Goal: Task Accomplishment & Management: Complete application form

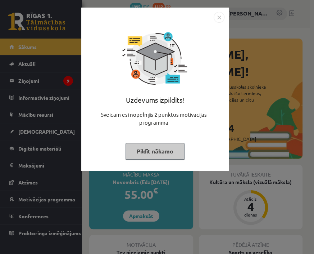
click at [219, 19] on img "Close" at bounding box center [219, 17] width 11 height 11
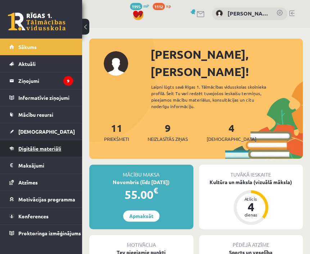
click at [39, 146] on span "Digitālie materiāli" at bounding box center [39, 148] width 43 height 6
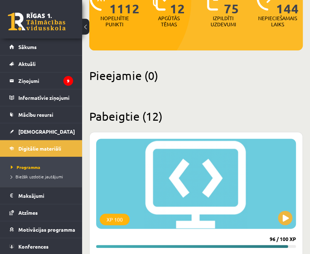
scroll to position [99, 0]
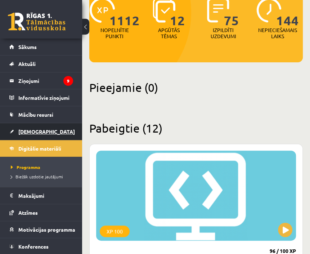
click at [32, 129] on span "[DEMOGRAPHIC_DATA]" at bounding box center [46, 131] width 56 height 6
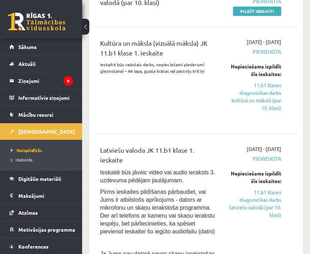
scroll to position [230, 0]
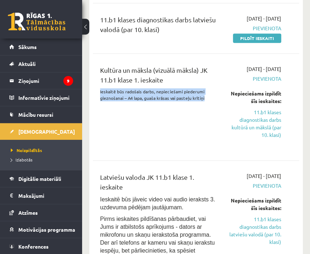
drag, startPoint x: 96, startPoint y: 113, endPoint x: 204, endPoint y: 122, distance: 107.5
click at [204, 122] on div "Kultūra un māksla (vizuālā māksla) JK 11.b1 klase 1. ieskaite Ieskaitē būs rado…" at bounding box center [159, 106] width 128 height 83
click at [183, 132] on div "Kultūra un māksla (vizuālā māksla) JK 11.b1 klase 1. ieskaite Ieskaitē būs rado…" at bounding box center [159, 106] width 128 height 83
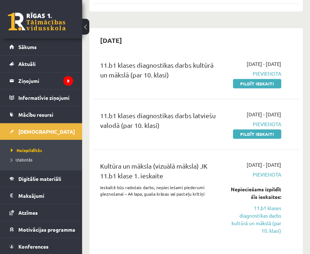
scroll to position [201, 0]
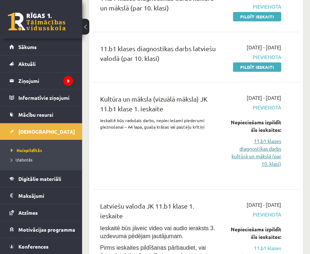
click at [260, 167] on link "11.b1 klases diagnostikas darbs kultūrā un mākslā (par 10. klasi)" at bounding box center [254, 152] width 53 height 30
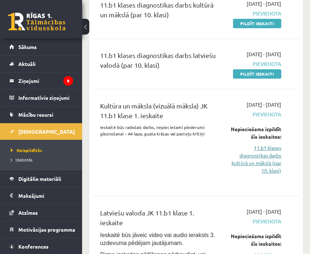
click at [259, 174] on link "11.b1 klases diagnostikas darbs kultūrā un mākslā (par 10. klasi)" at bounding box center [254, 159] width 53 height 30
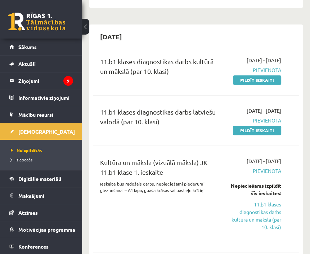
scroll to position [137, 0]
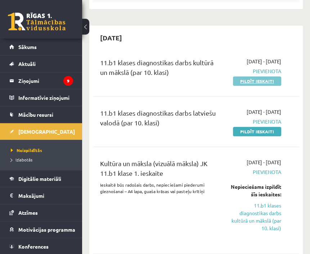
click at [267, 86] on link "Pildīt ieskaiti" at bounding box center [257, 80] width 48 height 9
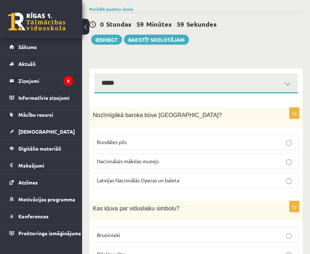
scroll to position [58, 0]
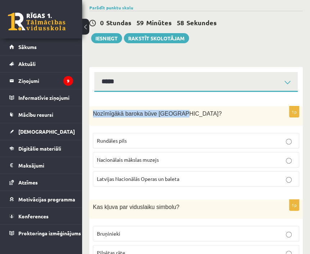
drag, startPoint x: 92, startPoint y: 111, endPoint x: 193, endPoint y: 121, distance: 101.2
click at [193, 121] on div "Nozīmīgākā baroka būve [GEOGRAPHIC_DATA]?" at bounding box center [195, 115] width 213 height 19
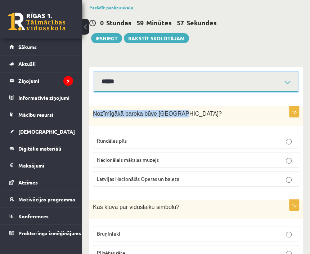
click at [200, 83] on select "**********" at bounding box center [195, 82] width 203 height 20
click at [94, 72] on select "**********" at bounding box center [195, 82] width 203 height 20
click at [164, 82] on select "**********" at bounding box center [195, 82] width 203 height 20
click at [94, 72] on select "**********" at bounding box center [195, 82] width 203 height 20
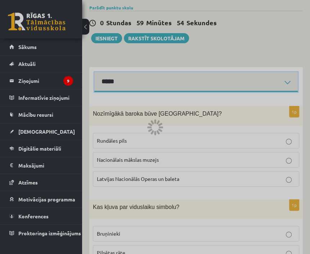
scroll to position [54, 0]
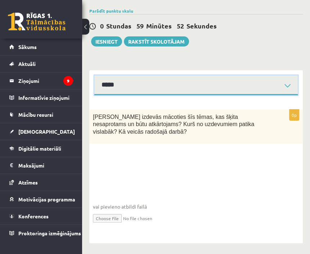
click at [152, 81] on select "**********" at bounding box center [195, 85] width 203 height 20
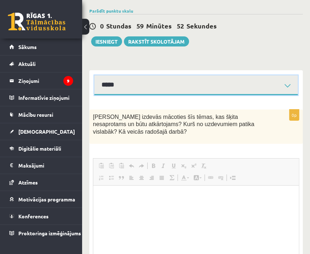
select select "**********"
click at [94, 75] on select "**********" at bounding box center [195, 85] width 203 height 20
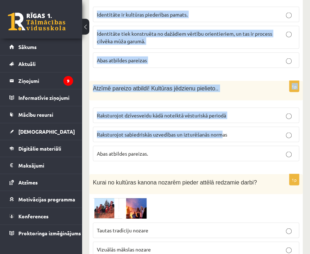
scroll to position [773, 0]
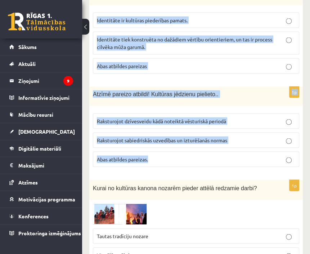
drag, startPoint x: 93, startPoint y: 115, endPoint x: 245, endPoint y: 161, distance: 158.7
copy form "Loremipsum dolors amet Consect? Adipisci elit Seddoeiusmo tempori utlabo Etdolo…"
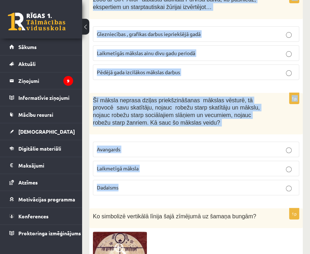
scroll to position [1614, 0]
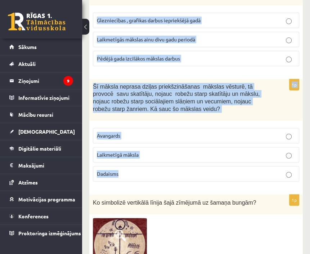
drag, startPoint x: 92, startPoint y: 123, endPoint x: 234, endPoint y: 155, distance: 145.5
click at [234, 155] on form "1p Nozīmīgākā baroka būve [GEOGRAPHIC_DATA]? [GEOGRAPHIC_DATA] Nacionālais māks…" at bounding box center [195, 135] width 199 height 3184
copy form "Lo ipsu dolorsitame, cons adipi elitsedd eiusmo tempori utlaboree. Dolo magnaal…"
click at [186, 161] on fieldset "Avangards Laikmetīgā māksla [DEMOGRAPHIC_DATA]" at bounding box center [196, 153] width 206 height 59
click at [184, 164] on div "1p Šī māksla neprasa dziļas priekšzināšanas mākslas vēsturē, tā provocē savu sk…" at bounding box center [195, 133] width 213 height 108
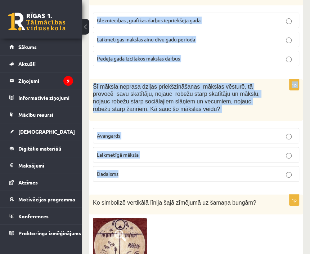
click at [182, 164] on div "1p Šī māksla neprasa dziļas priekšzināšanas mākslas vēsturē, tā provocē savu sk…" at bounding box center [195, 133] width 213 height 108
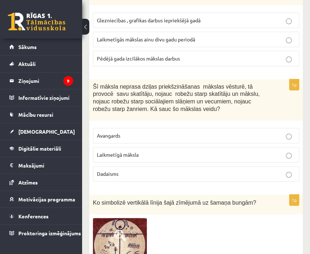
click at [182, 164] on div "1p Šī māksla neprasa dziļas priekšzināšanas mākslas vēsturē, tā provocē savu sk…" at bounding box center [195, 133] width 213 height 108
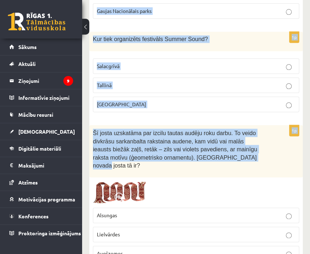
scroll to position [2045, 0]
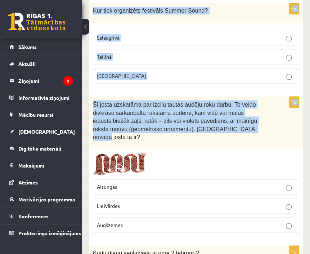
drag, startPoint x: 92, startPoint y: 95, endPoint x: 207, endPoint y: 104, distance: 115.1
click at [211, 106] on p "Šī josta uzskatāma par izcilu tautas audēju roku darbu. To veido divkrāsu sarka…" at bounding box center [178, 120] width 170 height 41
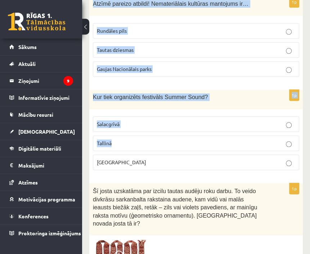
scroll to position [1988, 0]
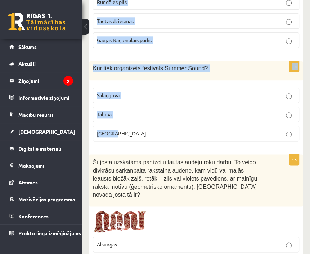
drag, startPoint x: 93, startPoint y: 95, endPoint x: 160, endPoint y: 109, distance: 68.4
copy form "Atzīmē pareizo atbildi! Nemateriālais kultūras mantojums ir… Rundāles pils Taut…"
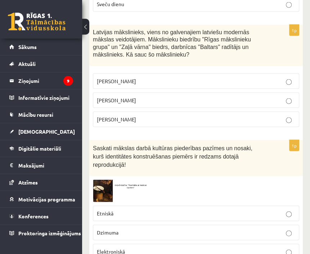
scroll to position [2362, 0]
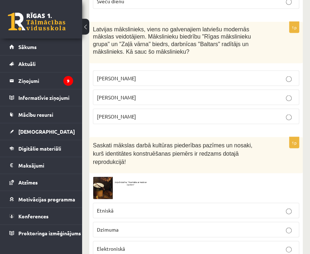
drag, startPoint x: 92, startPoint y: 75, endPoint x: 184, endPoint y: 92, distance: 93.6
copy form "Kādu dienu senlatvieši atzīmē [DATE]? Ķīniešu jauno gadu. Meteņus Sveču dienu 1…"
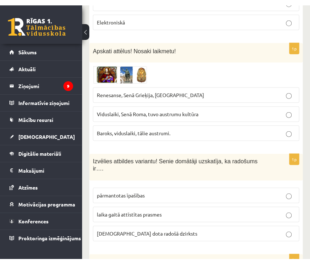
scroll to position [2621, 0]
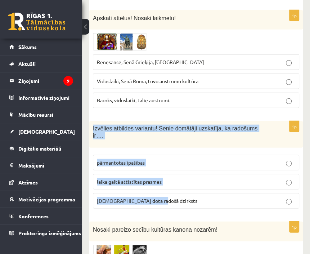
drag, startPoint x: 92, startPoint y: 83, endPoint x: 167, endPoint y: 136, distance: 91.4
click at [189, 143] on div "1p Izvēlies atbildes variantu! Senie domātāji uzskatīja, ka radošums ir…. pārma…" at bounding box center [195, 167] width 213 height 93
copy div "Izvēlies atbildes variantu! Senie domātāji uzskatīja, ka radošums ir…. pārmanto…"
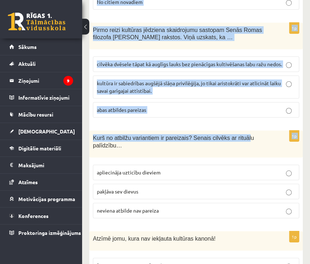
scroll to position [3041, 0]
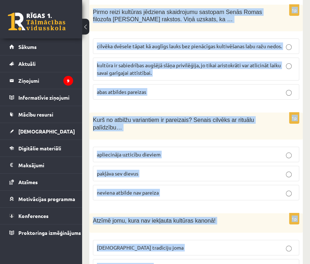
drag, startPoint x: 93, startPoint y: 58, endPoint x: 204, endPoint y: 225, distance: 201.0
copy form "Lorem ipsumd sitame conse adipiscinge seddoe tempor incidid … Ut laboree dolore…"
click at [152, 151] on span "apliecināja uzticību dieviem" at bounding box center [129, 154] width 64 height 6
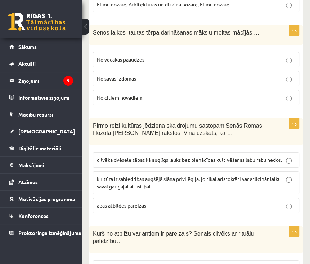
scroll to position [2926, 0]
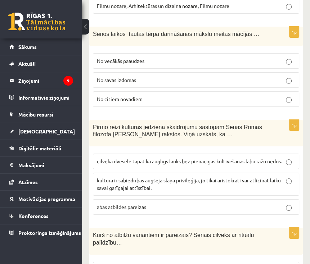
click at [156, 158] on span "cilvēka dvēsele tāpat kā auglīgs lauks bez pienācīgas kultivēšanas labu ražu ne…" at bounding box center [189, 161] width 185 height 6
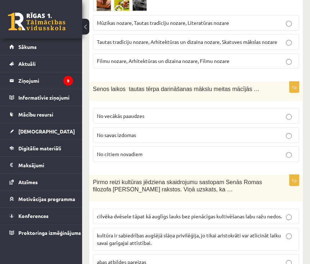
scroll to position [2869, 0]
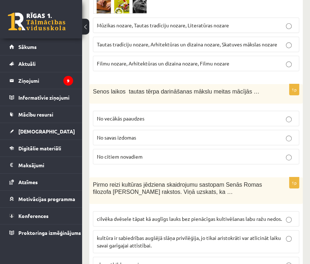
click at [133, 115] on span "No vecākās paaudzes" at bounding box center [120, 118] width 47 height 6
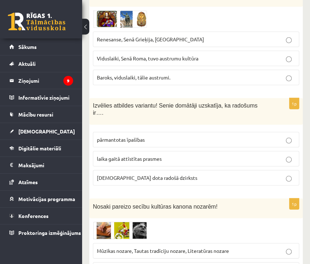
scroll to position [2610, 0]
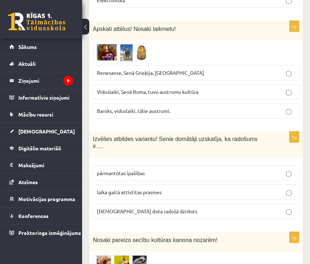
click at [169, 207] on p "[DEMOGRAPHIC_DATA] dota radošā dzirksts" at bounding box center [196, 211] width 198 height 8
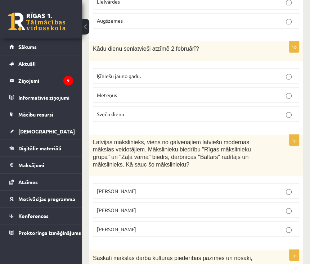
scroll to position [2236, 0]
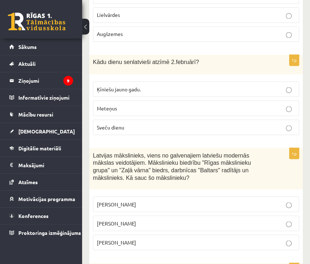
click at [159, 219] on p "[PERSON_NAME]" at bounding box center [196, 223] width 198 height 8
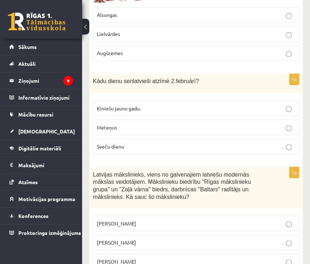
scroll to position [2207, 0]
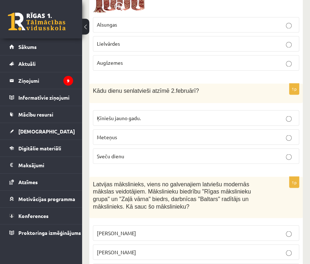
click at [128, 148] on label "Sveču dienu" at bounding box center [196, 155] width 206 height 15
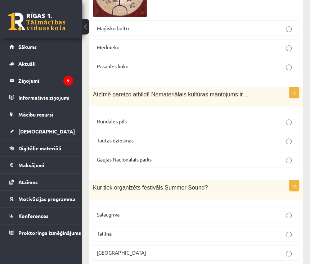
scroll to position [1862, 0]
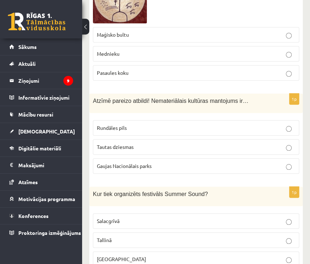
click at [133, 253] on p "[GEOGRAPHIC_DATA]" at bounding box center [196, 259] width 198 height 8
click at [123, 143] on p "Tautas dziesmas" at bounding box center [196, 147] width 198 height 8
click at [180, 143] on p "Tautas dziesmas" at bounding box center [196, 147] width 198 height 8
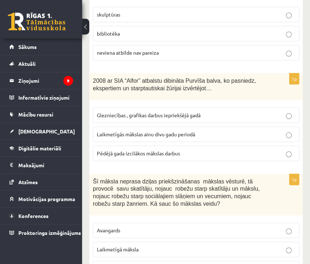
scroll to position [1517, 0]
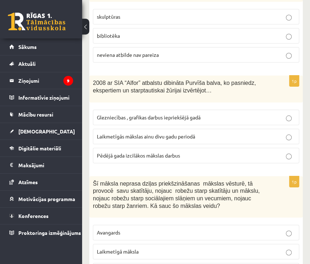
click at [191, 133] on span "Laikmetīgās mākslas ainu divu gadu periodā" at bounding box center [146, 136] width 98 height 6
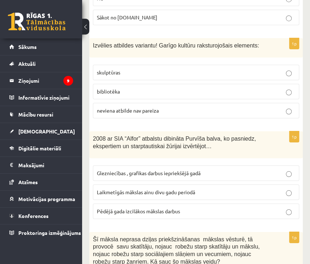
scroll to position [1459, 0]
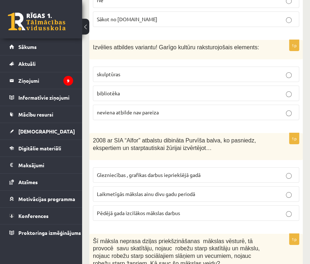
click at [124, 90] on p "bibliotēka" at bounding box center [196, 94] width 198 height 8
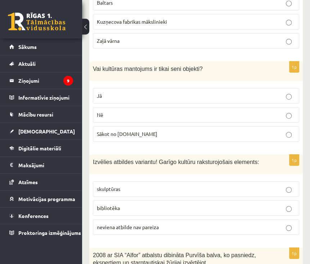
scroll to position [1344, 0]
click at [117, 111] on p "Nē" at bounding box center [196, 115] width 198 height 8
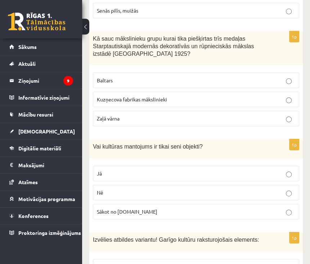
scroll to position [1258, 0]
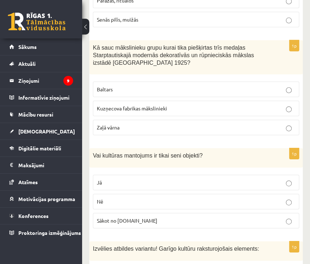
click at [155, 86] on p "Baltars" at bounding box center [196, 90] width 198 height 8
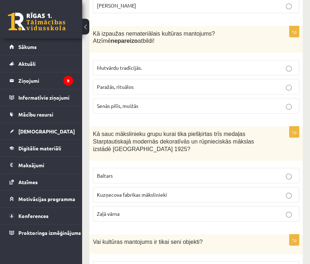
scroll to position [1143, 0]
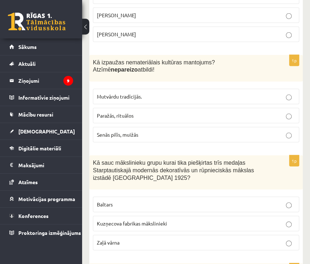
click at [134, 131] on span "Senās pilīs, muižās" at bounding box center [117, 134] width 41 height 6
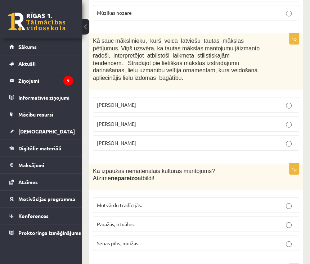
scroll to position [1028, 0]
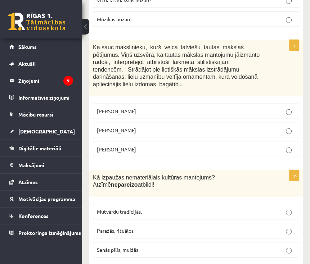
click at [145, 127] on p "[PERSON_NAME]" at bounding box center [196, 131] width 198 height 8
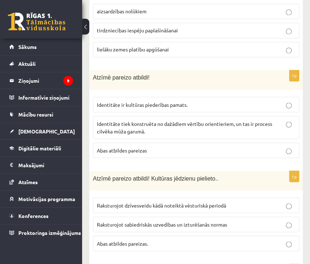
scroll to position [682, 0]
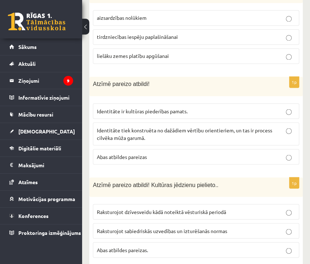
click at [140, 154] on span "Abas atbildes pareizas" at bounding box center [122, 156] width 50 height 6
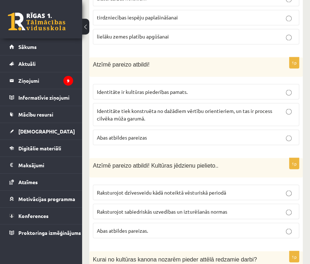
scroll to position [711, 0]
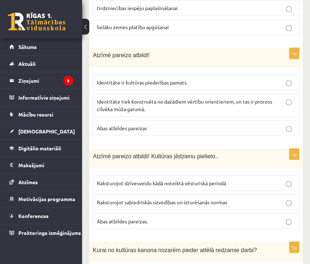
click at [146, 218] on span "Abas atbildes pareizas." at bounding box center [122, 221] width 51 height 6
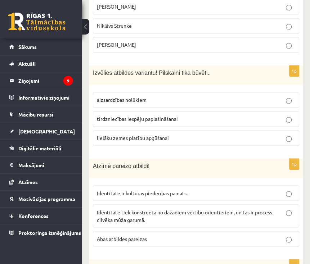
scroll to position [596, 0]
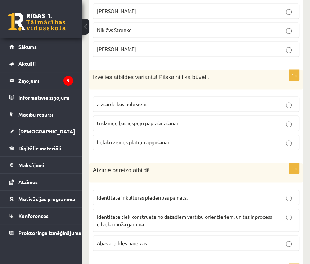
drag, startPoint x: 127, startPoint y: 101, endPoint x: 134, endPoint y: 117, distance: 16.7
click at [127, 101] on span "aizsardzības nolūkiem" at bounding box center [122, 104] width 50 height 6
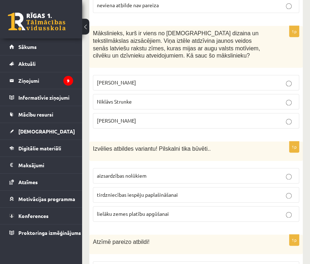
scroll to position [510, 0]
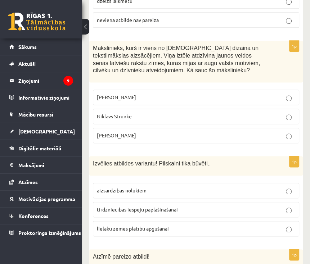
click at [130, 95] on p "[PERSON_NAME]" at bounding box center [196, 97] width 198 height 8
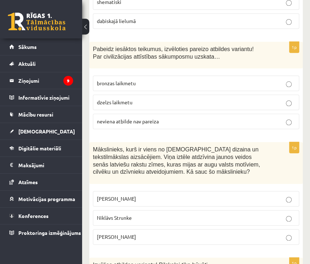
scroll to position [395, 0]
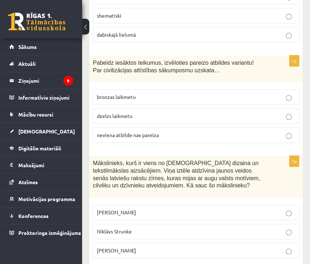
click at [125, 137] on p "neviena atbilde nav pareiza" at bounding box center [196, 135] width 198 height 8
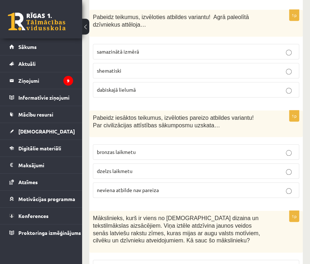
scroll to position [337, 0]
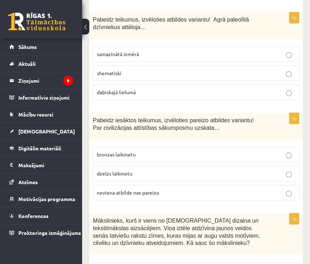
click at [134, 92] on span "dabiskajā lielumā" at bounding box center [116, 92] width 39 height 6
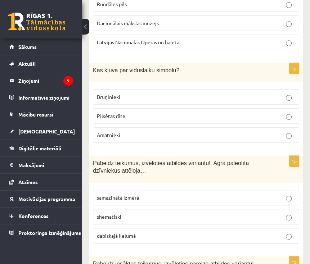
scroll to position [193, 0]
click at [140, 96] on p "Bruņinieki" at bounding box center [196, 97] width 198 height 8
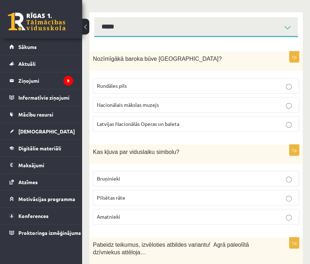
scroll to position [107, 0]
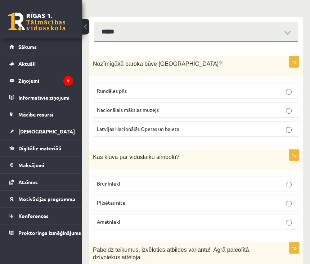
click at [141, 91] on p "Rundāles pils" at bounding box center [196, 91] width 198 height 8
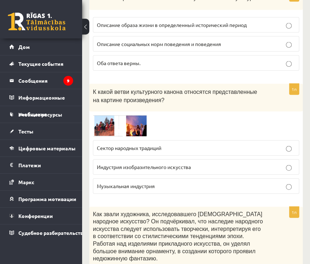
scroll to position [891, 0]
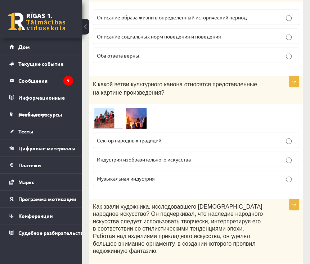
click at [175, 135] on label "Сектор народных традиций" at bounding box center [196, 140] width 206 height 15
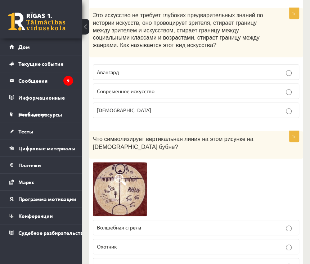
scroll to position [1783, 0]
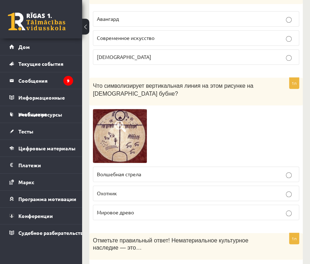
click at [117, 171] on font "Волшебная стрела" at bounding box center [119, 174] width 44 height 6
click at [141, 189] on p "Охотник" at bounding box center [196, 193] width 198 height 8
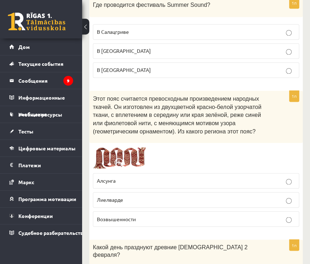
scroll to position [2128, 0]
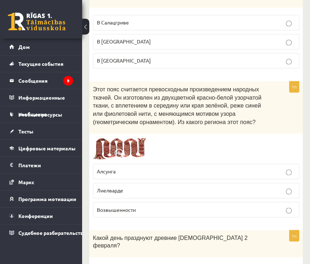
click at [141, 137] on img at bounding box center [120, 148] width 54 height 23
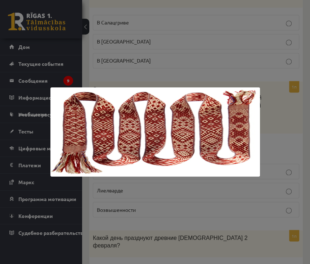
click at [261, 54] on div at bounding box center [155, 132] width 310 height 264
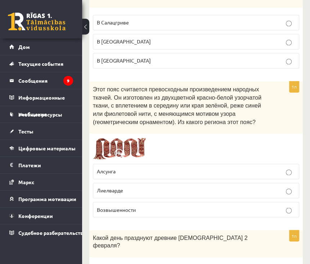
click at [131, 137] on img at bounding box center [120, 148] width 54 height 23
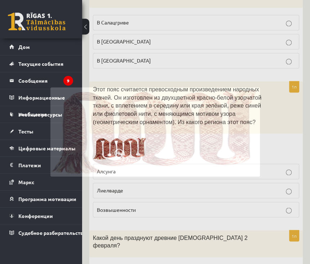
click at [132, 114] on img at bounding box center [154, 131] width 209 height 89
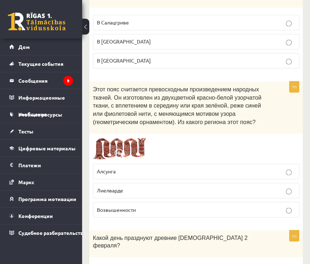
click at [138, 137] on img at bounding box center [120, 148] width 54 height 23
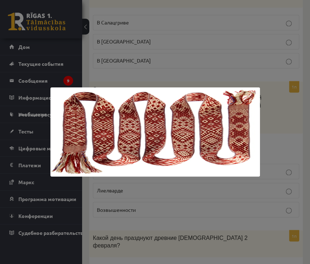
scroll to position [2136, 0]
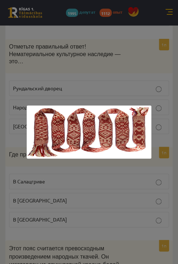
click at [138, 86] on div at bounding box center [89, 132] width 178 height 264
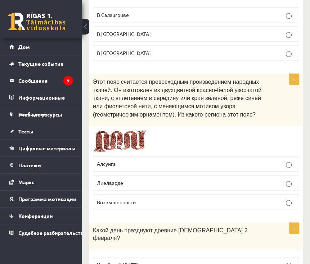
click at [129, 179] on p "Лиелварде" at bounding box center [196, 183] width 198 height 8
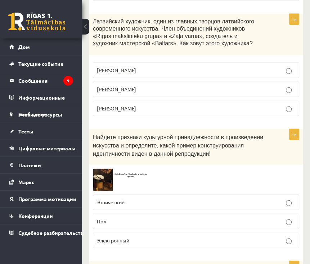
scroll to position [2452, 0]
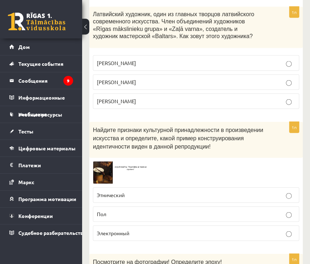
click at [101, 161] on img at bounding box center [120, 172] width 54 height 22
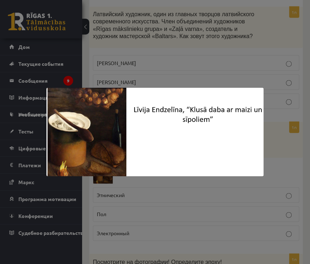
click at [149, 190] on div at bounding box center [155, 132] width 310 height 264
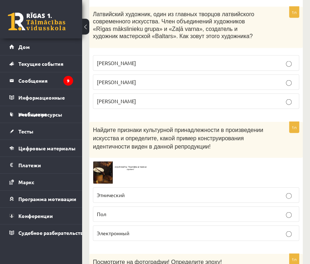
click at [127, 191] on p "Этнический" at bounding box center [196, 195] width 198 height 8
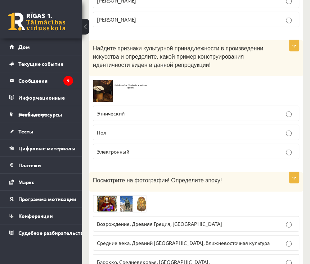
scroll to position [2567, 0]
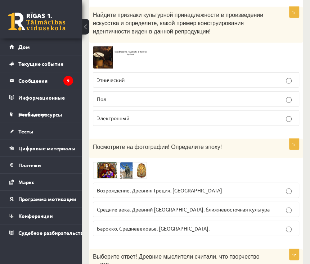
click at [215, 187] on p "Возрождение, Древняя Греция, [GEOGRAPHIC_DATA]" at bounding box center [196, 191] width 198 height 8
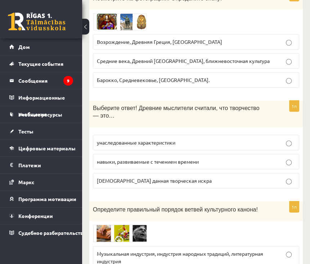
scroll to position [2797, 0]
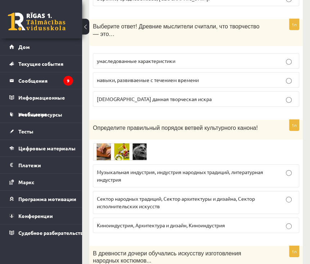
click at [285, 164] on label "Музыкальная индустрия, индустрия народных традиций, литературная индустрия" at bounding box center [196, 175] width 206 height 23
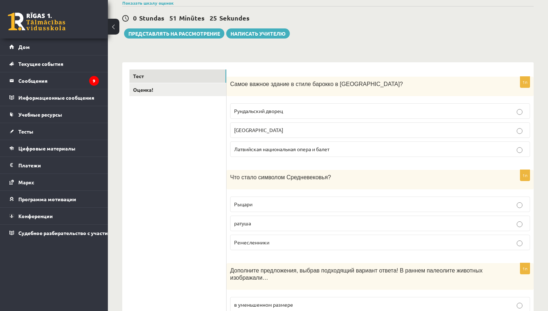
scroll to position [0, 0]
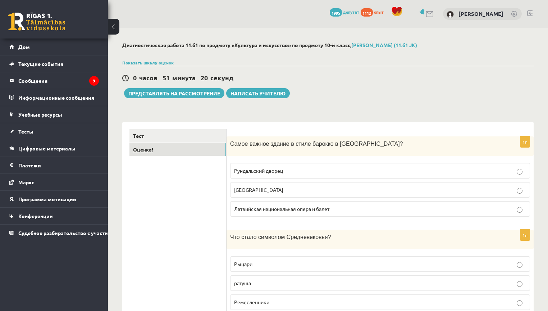
click at [149, 150] on font "Оценка!" at bounding box center [143, 149] width 20 height 6
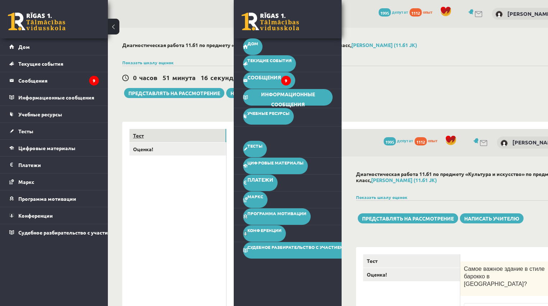
click at [151, 139] on link "Тест" at bounding box center [177, 135] width 97 height 13
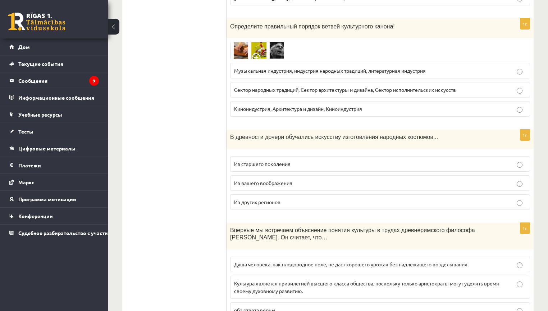
scroll to position [2631, 0]
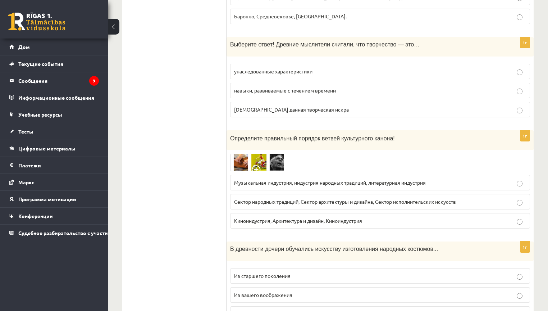
click at [305, 175] on label "Музыкальная индустрия, индустрия народных традиций, литературная индустрия" at bounding box center [380, 182] width 300 height 15
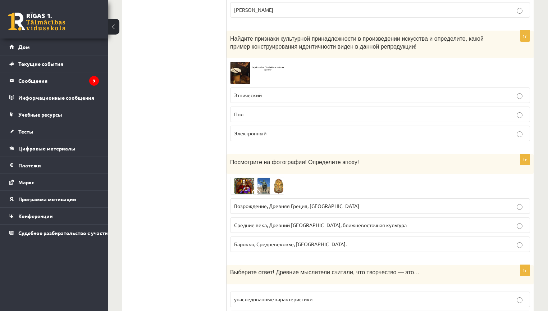
scroll to position [2401, 0]
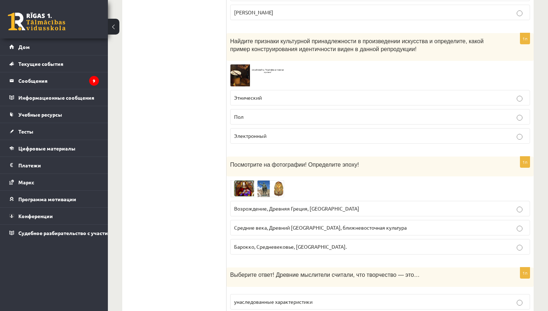
click at [291, 205] on font "Возрождение, Древняя Греция, [GEOGRAPHIC_DATA]" at bounding box center [296, 208] width 125 height 6
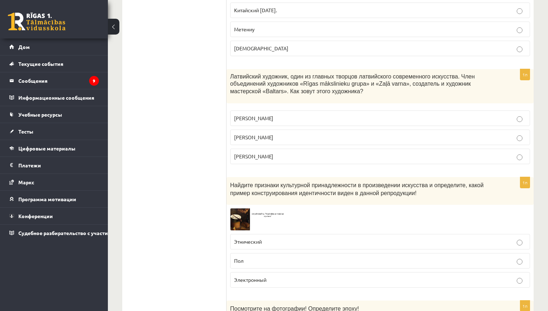
click at [286, 238] on p "Этнический" at bounding box center [380, 242] width 292 height 8
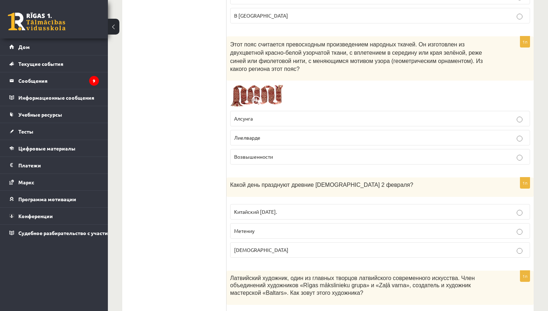
scroll to position [1941, 0]
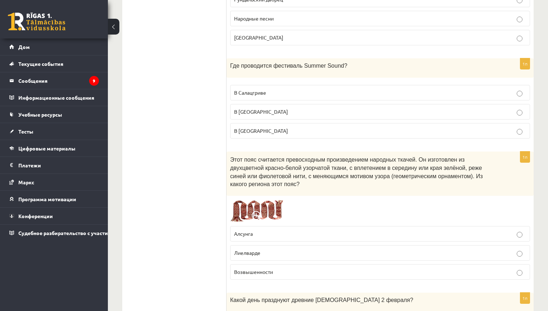
click at [272, 249] on p "Лиелварде" at bounding box center [380, 253] width 292 height 8
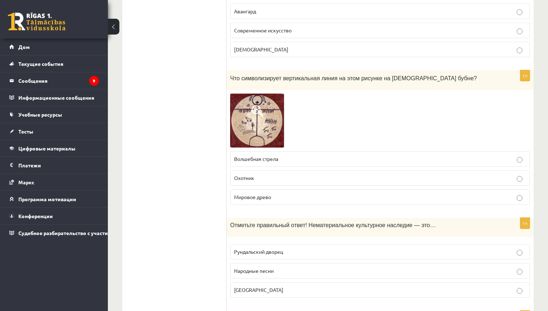
scroll to position [1624, 0]
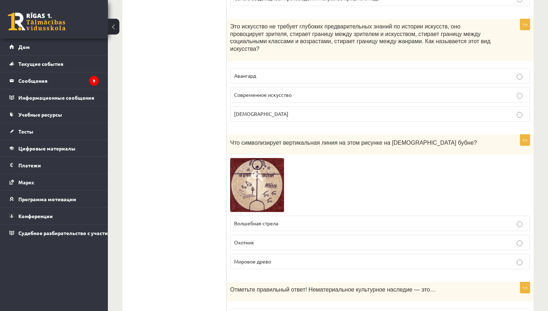
click at [266, 220] on font "Волшебная стрела" at bounding box center [256, 223] width 44 height 6
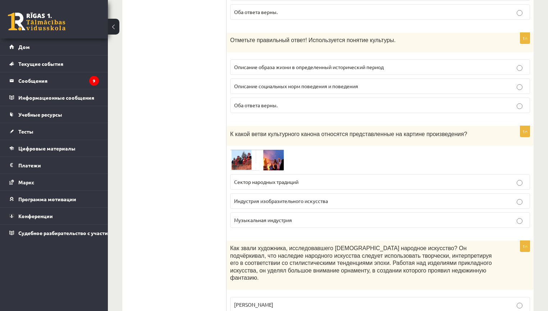
scroll to position [790, 0]
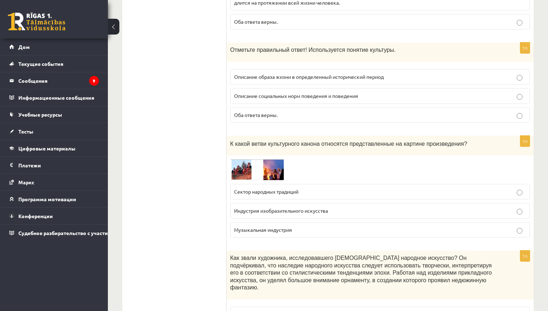
click at [282, 188] on font "Сектор народных традиций" at bounding box center [266, 191] width 64 height 6
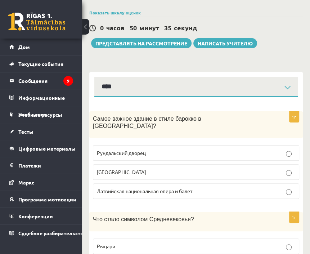
scroll to position [58, 0]
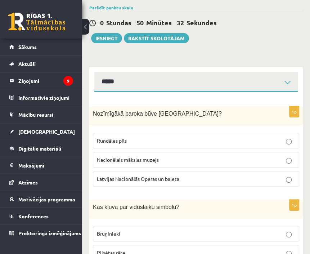
click at [142, 145] on label "Rundāles pils" at bounding box center [196, 140] width 206 height 15
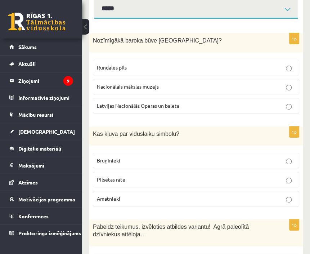
scroll to position [144, 0]
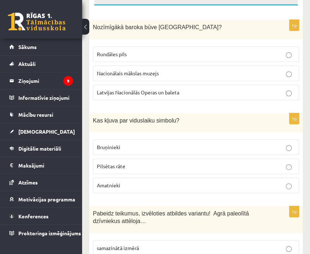
click at [121, 150] on p "Bruņinieki" at bounding box center [196, 147] width 198 height 8
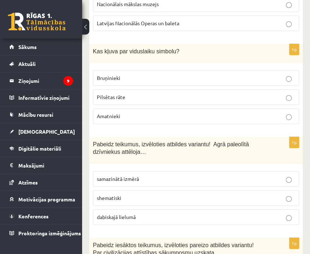
scroll to position [230, 0]
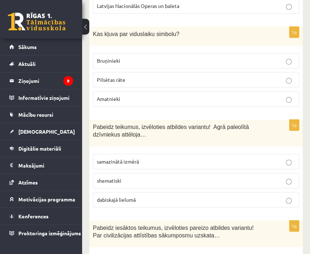
click at [122, 199] on span "dabiskajā lielumā" at bounding box center [116, 199] width 39 height 6
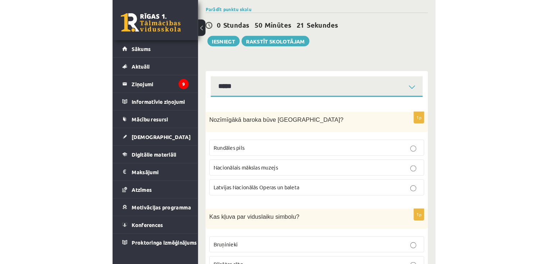
scroll to position [0, 0]
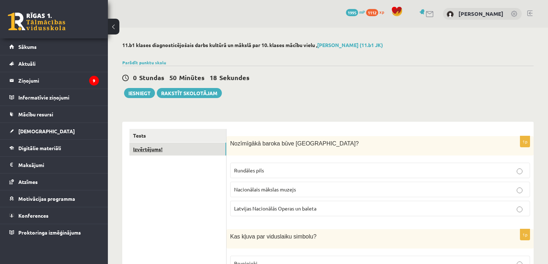
click at [155, 150] on link "Izvērtējums!" at bounding box center [177, 149] width 97 height 13
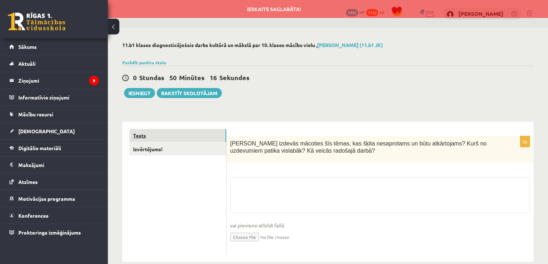
click at [150, 134] on link "Tests" at bounding box center [177, 135] width 97 height 13
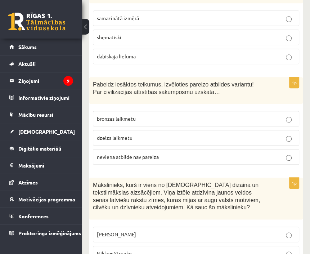
scroll to position [374, 0]
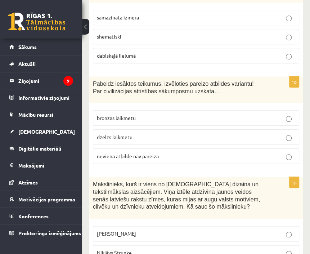
click at [139, 155] on span "neviena atbilde nav pareiza" at bounding box center [128, 155] width 62 height 6
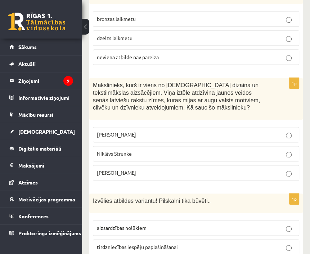
scroll to position [489, 0]
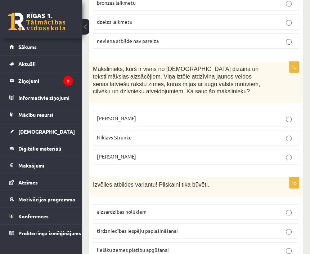
click at [114, 118] on span "[PERSON_NAME]" at bounding box center [116, 118] width 39 height 6
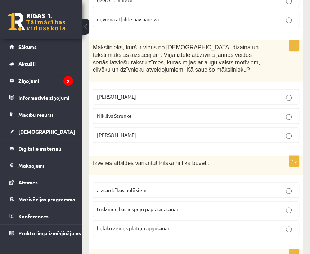
scroll to position [575, 0]
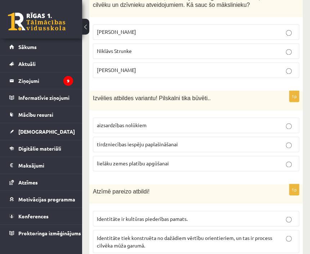
click at [128, 125] on p "aizsardzības nolūkiem" at bounding box center [196, 125] width 198 height 8
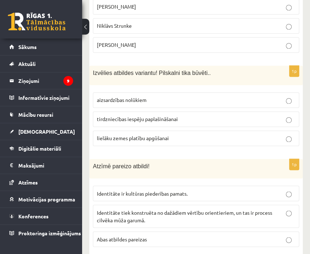
scroll to position [662, 0]
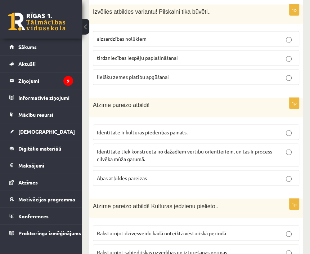
click at [128, 174] on span "Abas atbildes pareizas" at bounding box center [122, 177] width 50 height 6
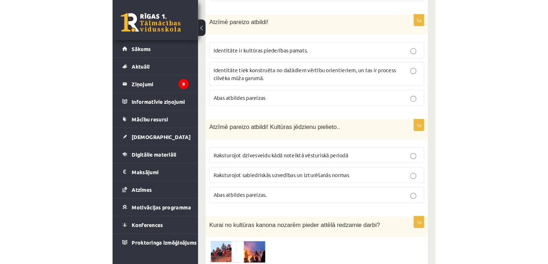
scroll to position [748, 0]
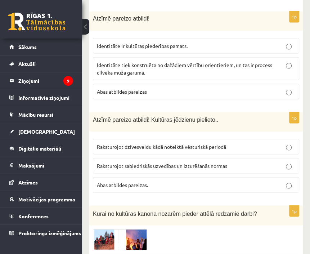
click at [129, 185] on label "Abas atbildes pareizas." at bounding box center [196, 184] width 206 height 15
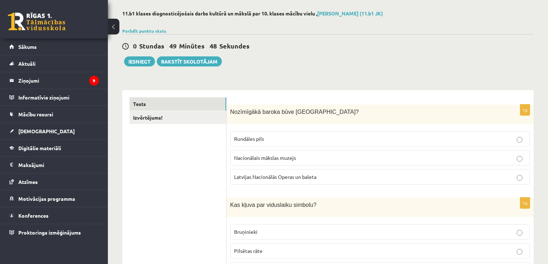
scroll to position [0, 0]
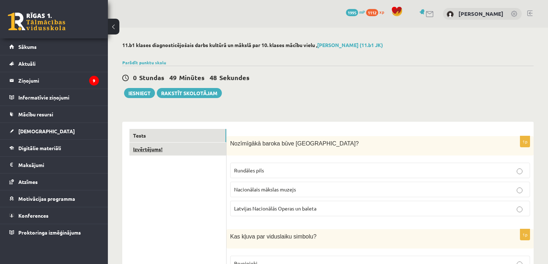
click at [139, 152] on link "Izvērtējums!" at bounding box center [177, 149] width 97 height 13
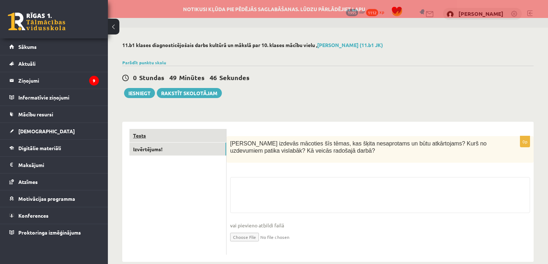
click at [140, 135] on link "Tests" at bounding box center [177, 135] width 97 height 13
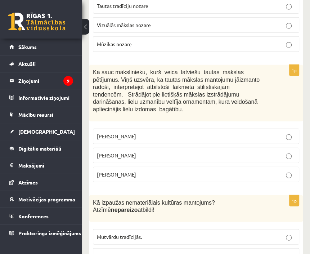
scroll to position [1007, 0]
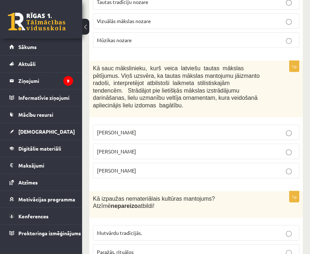
click at [114, 148] on span "[PERSON_NAME]" at bounding box center [116, 151] width 39 height 6
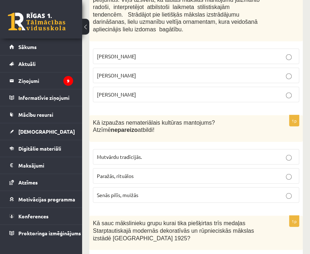
scroll to position [1093, 0]
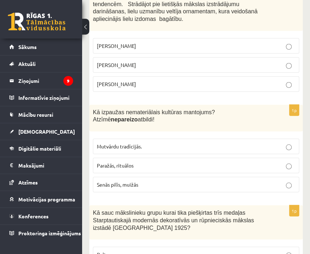
click at [110, 181] on p "Senās pilīs, muižās" at bounding box center [196, 185] width 198 height 8
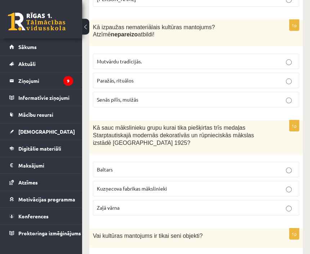
scroll to position [1179, 0]
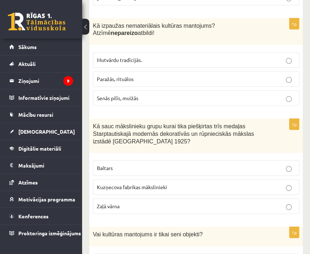
click at [114, 164] on p "Baltars" at bounding box center [196, 168] width 198 height 8
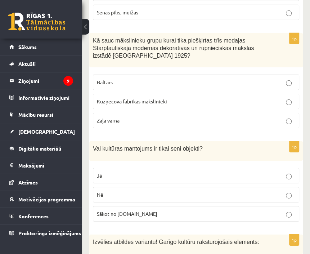
scroll to position [1266, 0]
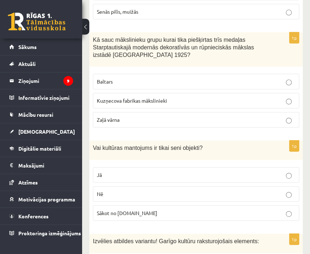
click at [109, 190] on p "Nē" at bounding box center [196, 194] width 198 height 8
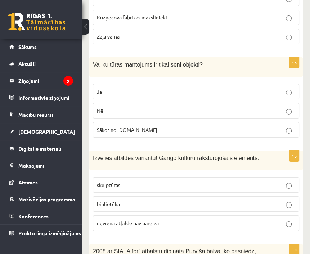
scroll to position [1352, 0]
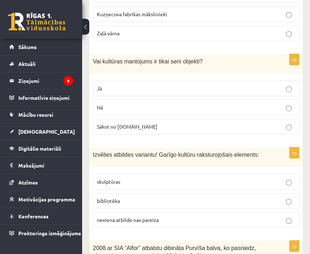
click at [127, 197] on p "bibliotēka" at bounding box center [196, 201] width 198 height 8
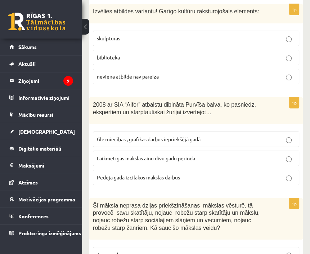
scroll to position [1496, 0]
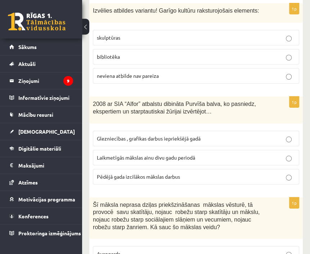
click at [132, 154] on p "Laikmetīgās mākslas ainu divu gadu periodā" at bounding box center [196, 158] width 198 height 8
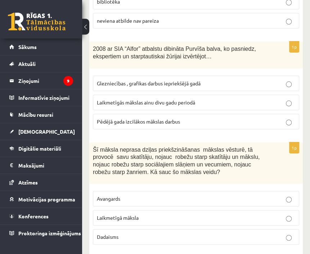
scroll to position [1553, 0]
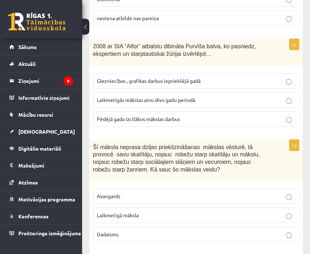
click at [117, 211] on span "Laikmetīgā māksla" at bounding box center [118, 214] width 42 height 6
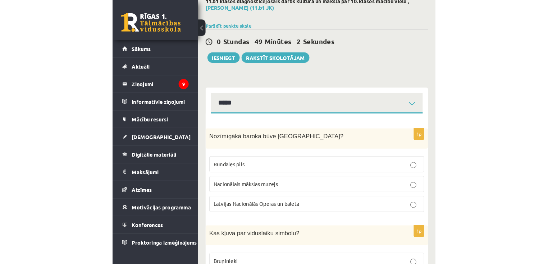
scroll to position [0, 0]
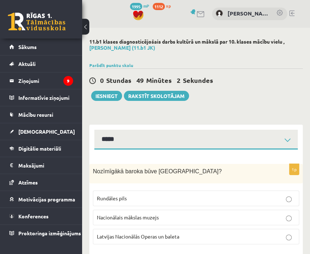
drag, startPoint x: 233, startPoint y: 144, endPoint x: 230, endPoint y: 79, distance: 65.1
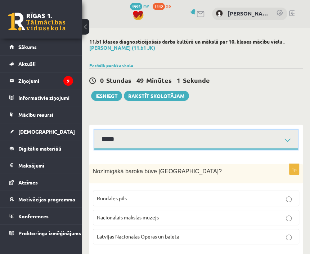
click at [204, 142] on select "**********" at bounding box center [195, 139] width 203 height 20
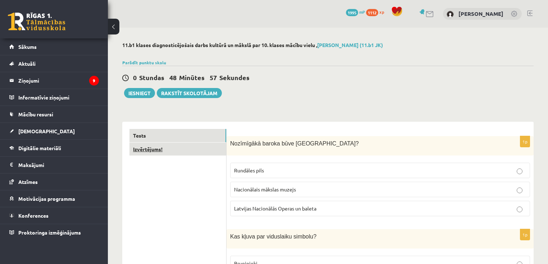
click at [136, 150] on link "Izvērtējums!" at bounding box center [177, 149] width 97 height 13
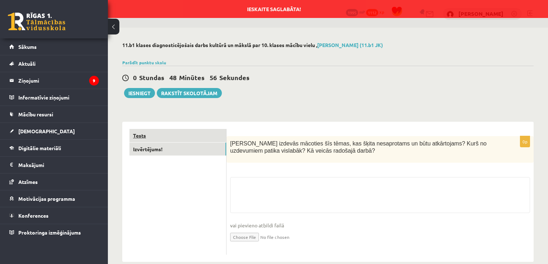
click at [145, 135] on link "Tests" at bounding box center [177, 135] width 97 height 13
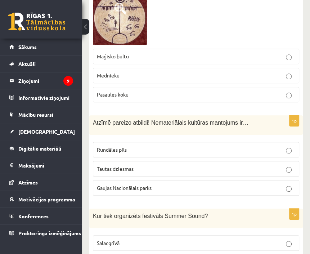
scroll to position [1841, 0]
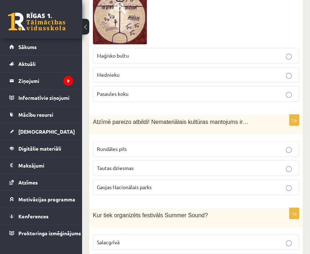
click at [131, 164] on p "Tautas dziesmas" at bounding box center [196, 168] width 198 height 8
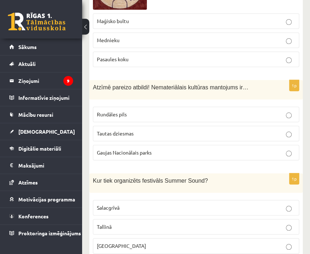
scroll to position [1956, 0]
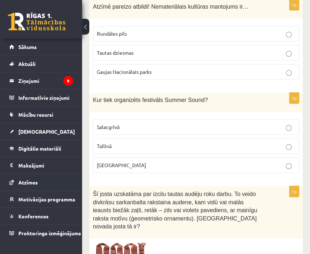
click at [117, 161] on p "[GEOGRAPHIC_DATA]" at bounding box center [196, 165] width 198 height 8
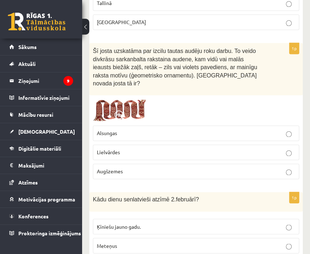
scroll to position [2157, 0]
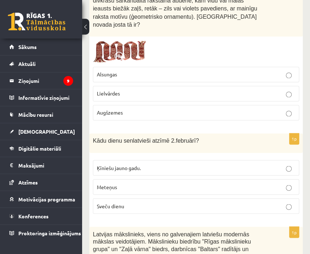
click at [127, 202] on p "Sveču dienu" at bounding box center [196, 206] width 198 height 8
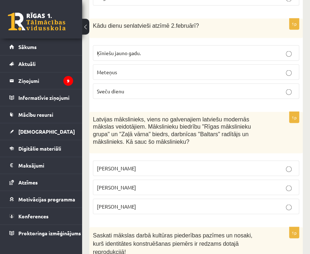
scroll to position [2273, 0]
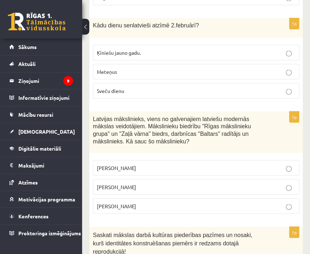
click at [125, 179] on label "[PERSON_NAME]" at bounding box center [196, 186] width 206 height 15
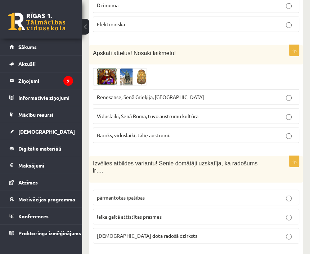
scroll to position [2589, 0]
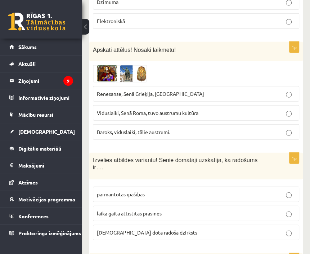
click at [167, 228] on p "[DEMOGRAPHIC_DATA] dota radošā dzirksts" at bounding box center [196, 232] width 198 height 8
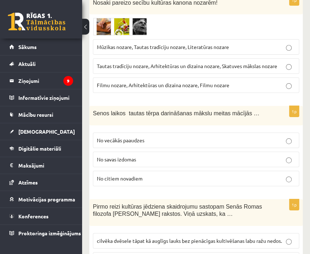
scroll to position [2848, 0]
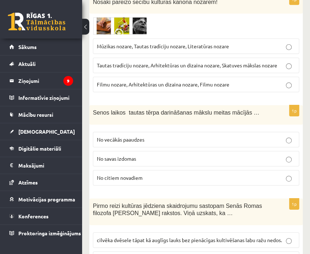
click at [127, 136] on span "No vecākās paaudzes" at bounding box center [120, 139] width 47 height 6
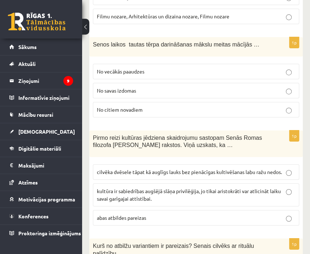
scroll to position [2934, 0]
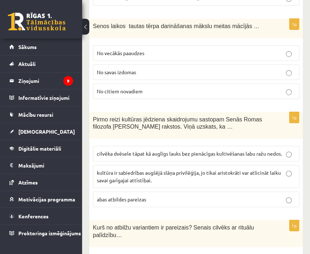
click at [153, 150] on span "cilvēka dvēsele tāpat kā auglīgs lauks bez pienācīgas kultivēšanas labu ražu ne…" at bounding box center [189, 153] width 185 height 6
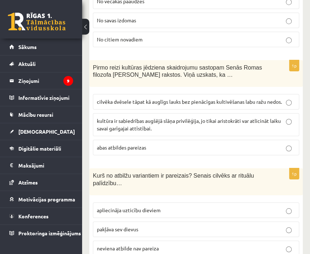
scroll to position [2992, 0]
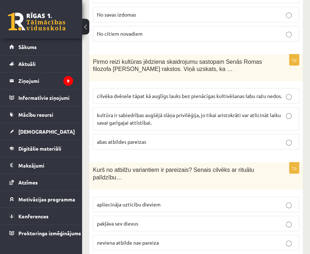
click at [154, 201] on span "apliecināja uzticību dieviem" at bounding box center [129, 204] width 64 height 6
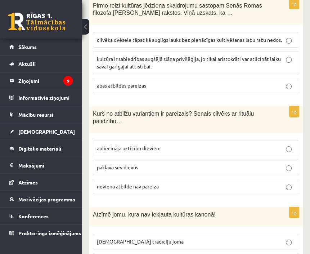
scroll to position [3052, 0]
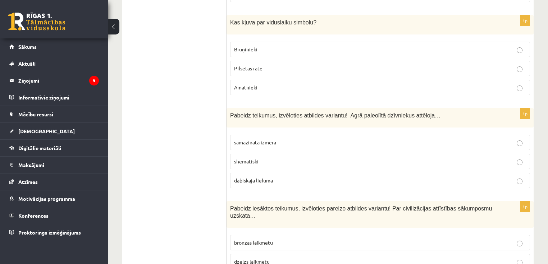
scroll to position [0, 0]
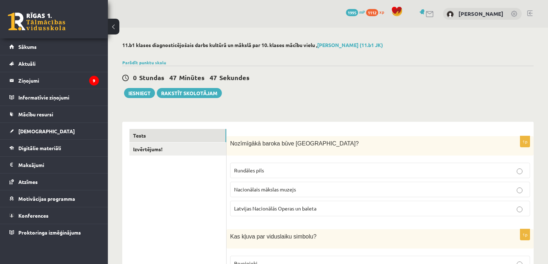
drag, startPoint x: 177, startPoint y: 128, endPoint x: 189, endPoint y: -11, distance: 139.3
click at [146, 149] on link "Izvērtējums!" at bounding box center [177, 149] width 97 height 13
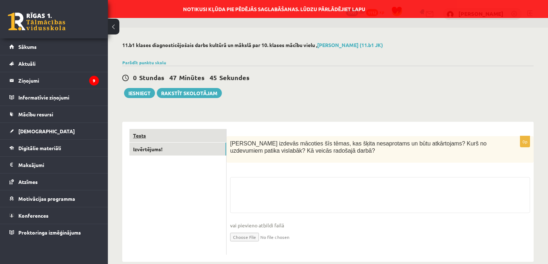
click at [144, 135] on link "Tests" at bounding box center [177, 135] width 97 height 13
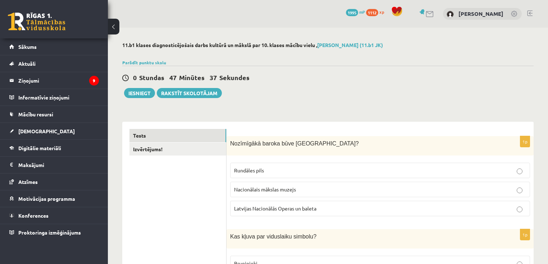
drag, startPoint x: 178, startPoint y: 181, endPoint x: 197, endPoint y: -20, distance: 201.5
click at [137, 94] on button "Iesniegt" at bounding box center [139, 93] width 31 height 10
